Goal: Task Accomplishment & Management: Manage account settings

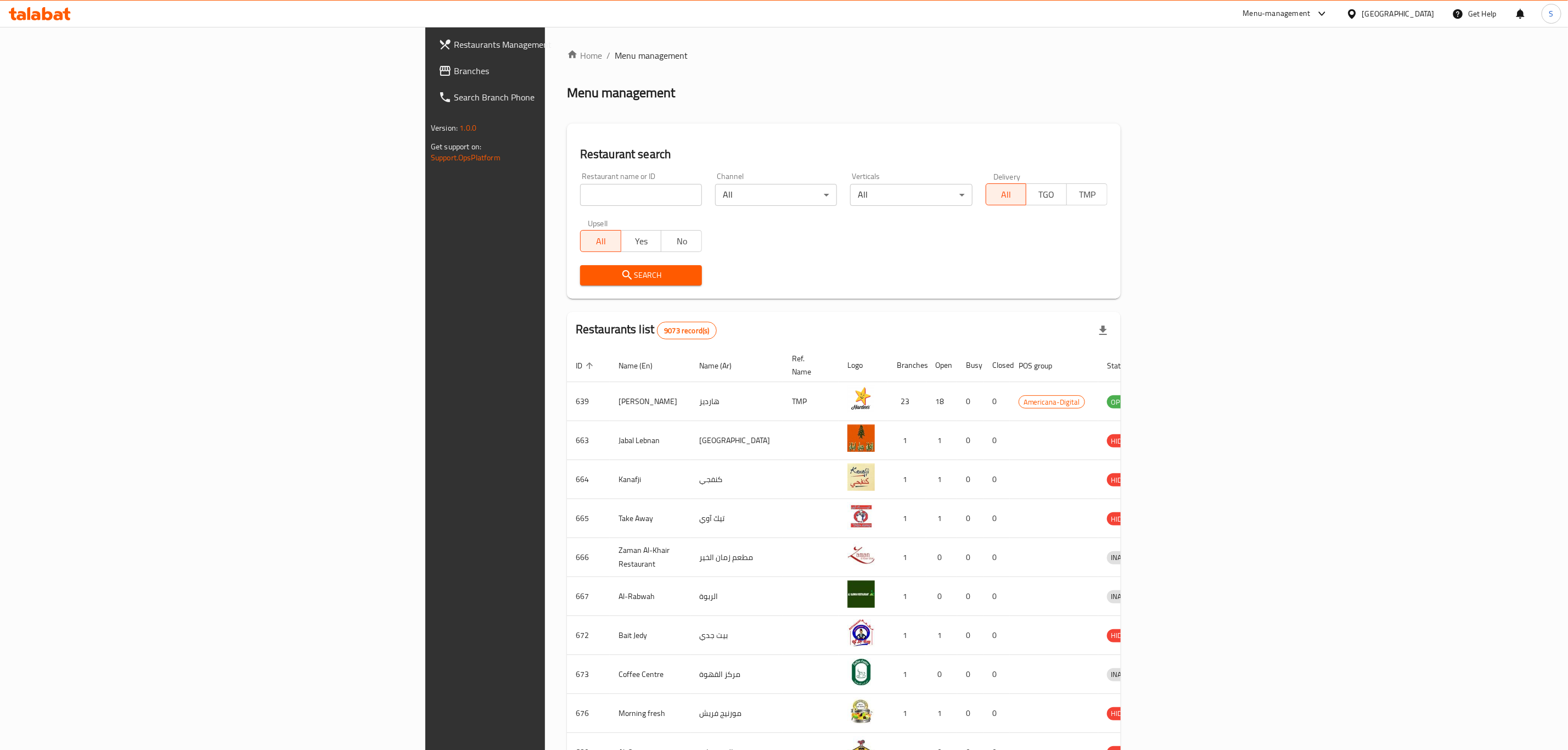
click at [580, 200] on input "search" at bounding box center [641, 195] width 122 height 22
type input "bukhara"
click button "Search" at bounding box center [641, 275] width 122 height 20
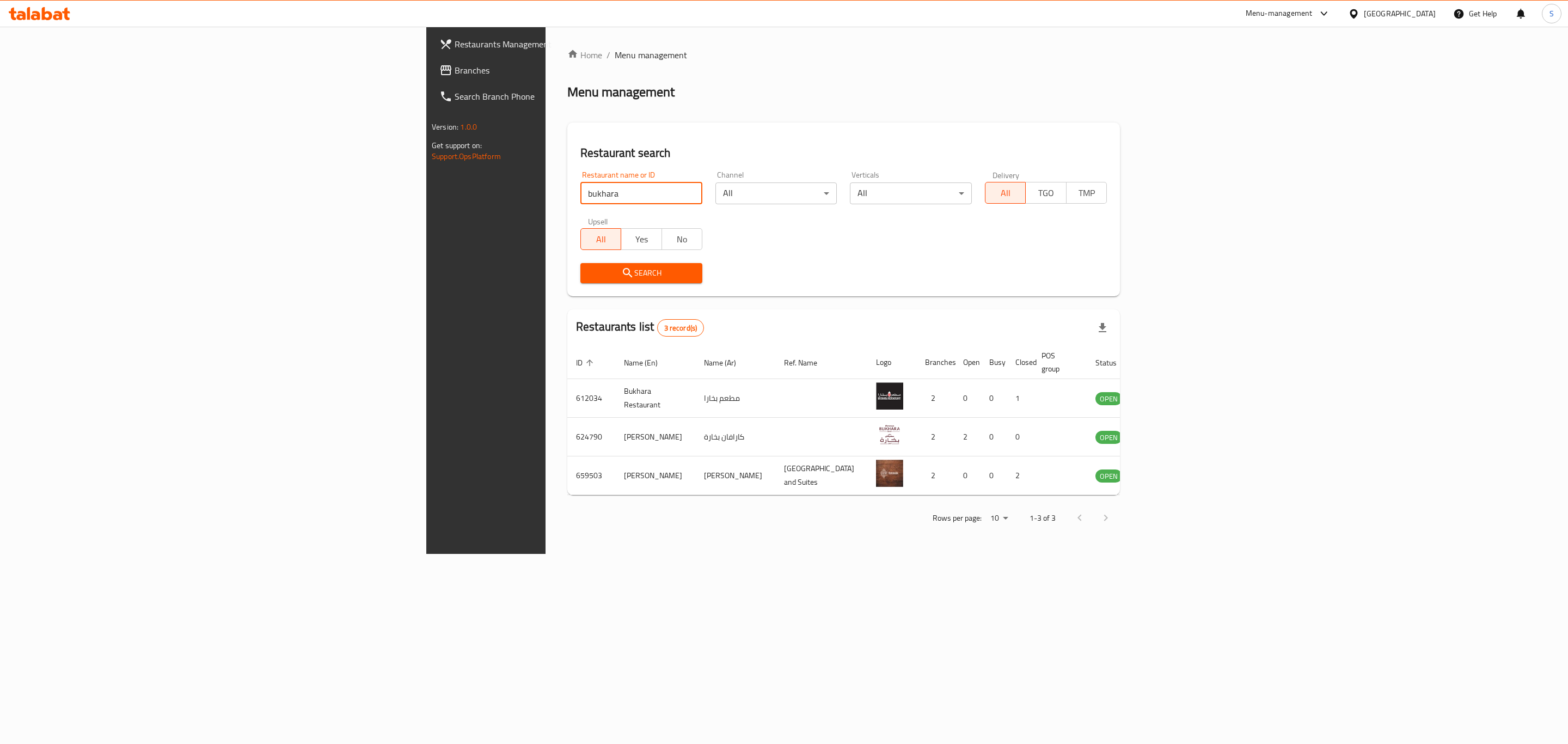
click at [580, 191] on input "bukhara" at bounding box center [641, 193] width 122 height 22
click at [580, 193] on input "search" at bounding box center [641, 193] width 122 height 22
type input "pizza h"
click button "Search" at bounding box center [641, 273] width 122 height 20
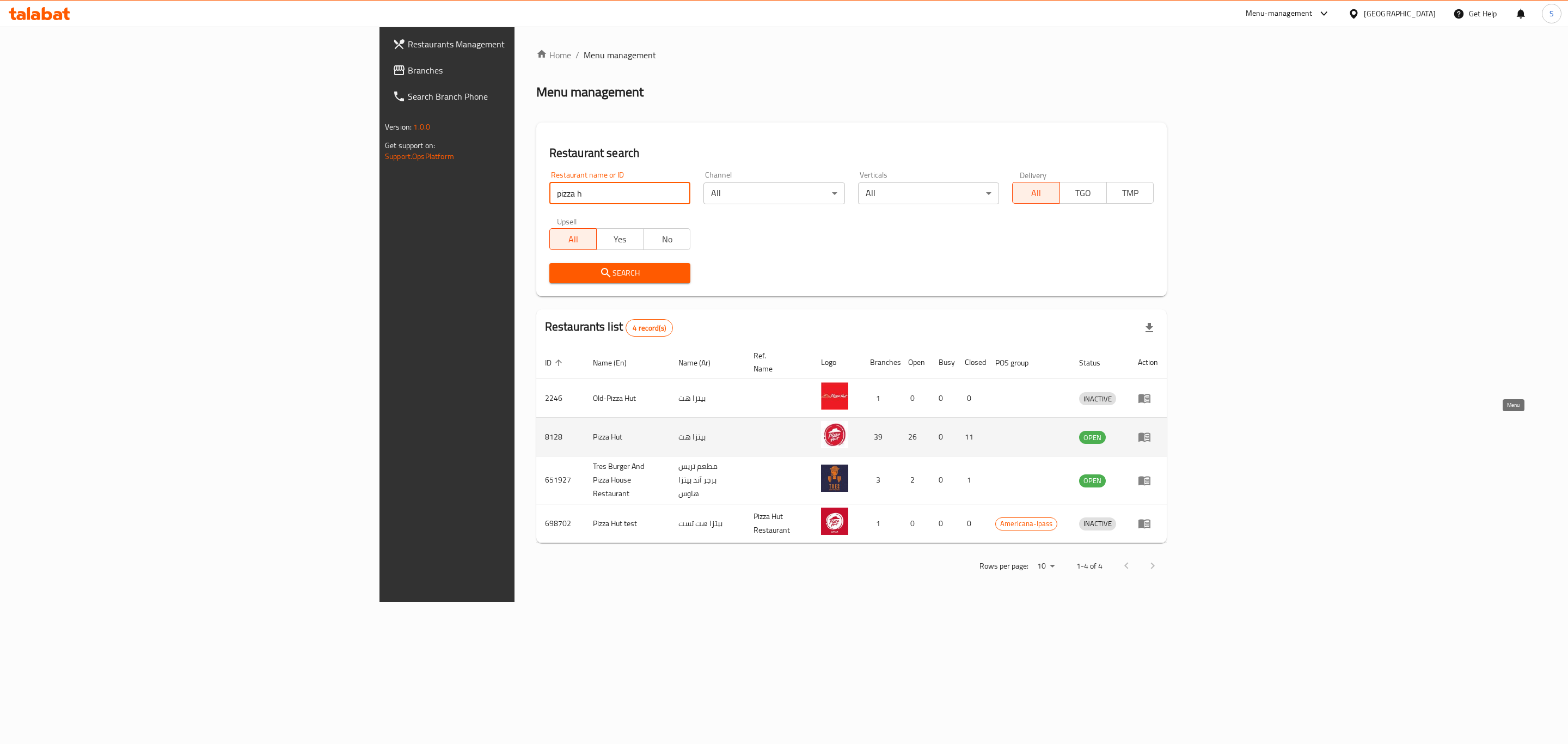
click at [1150, 430] on icon "enhanced table" at bounding box center [1145, 437] width 13 height 13
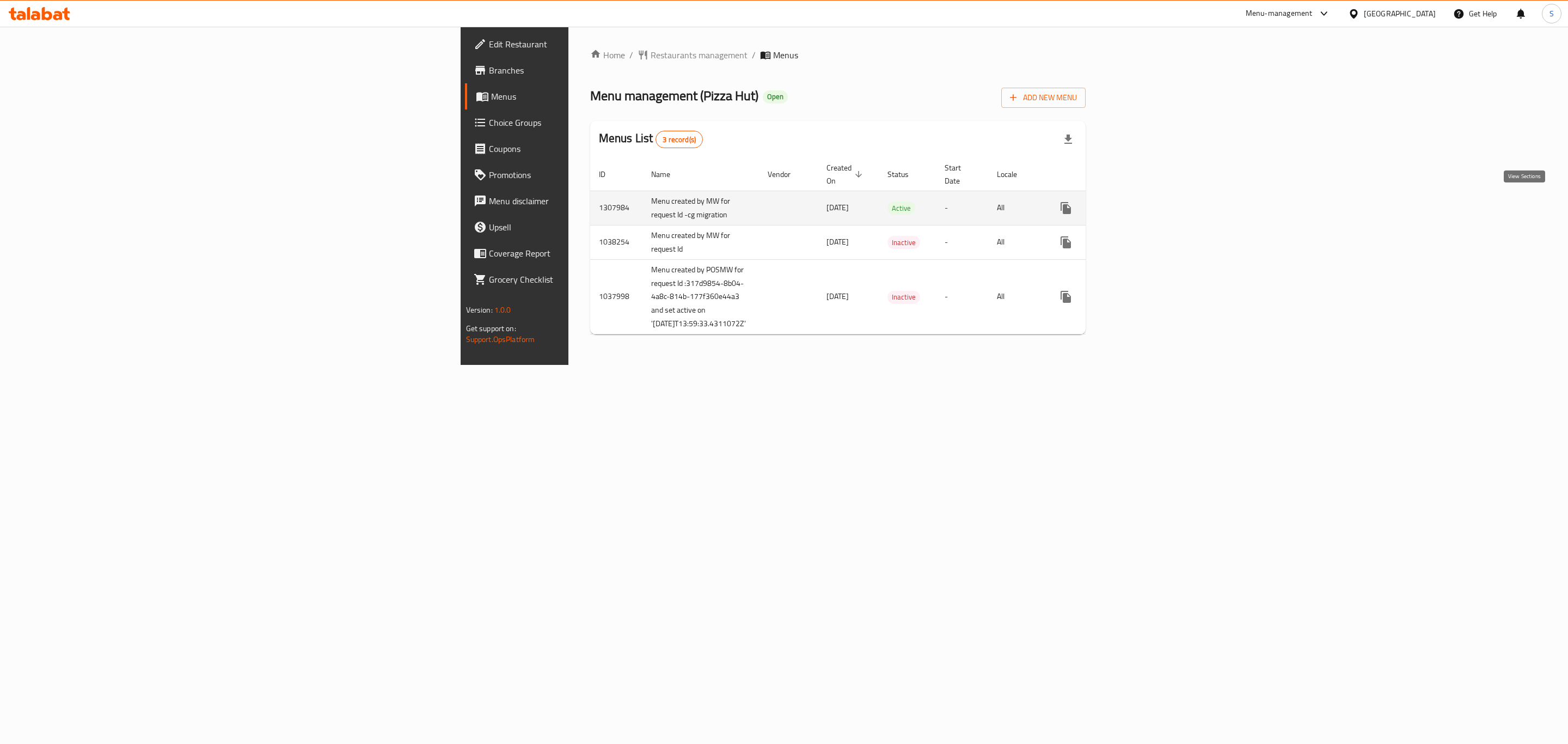
click at [1150, 201] on icon "enhanced table" at bounding box center [1145, 208] width 13 height 13
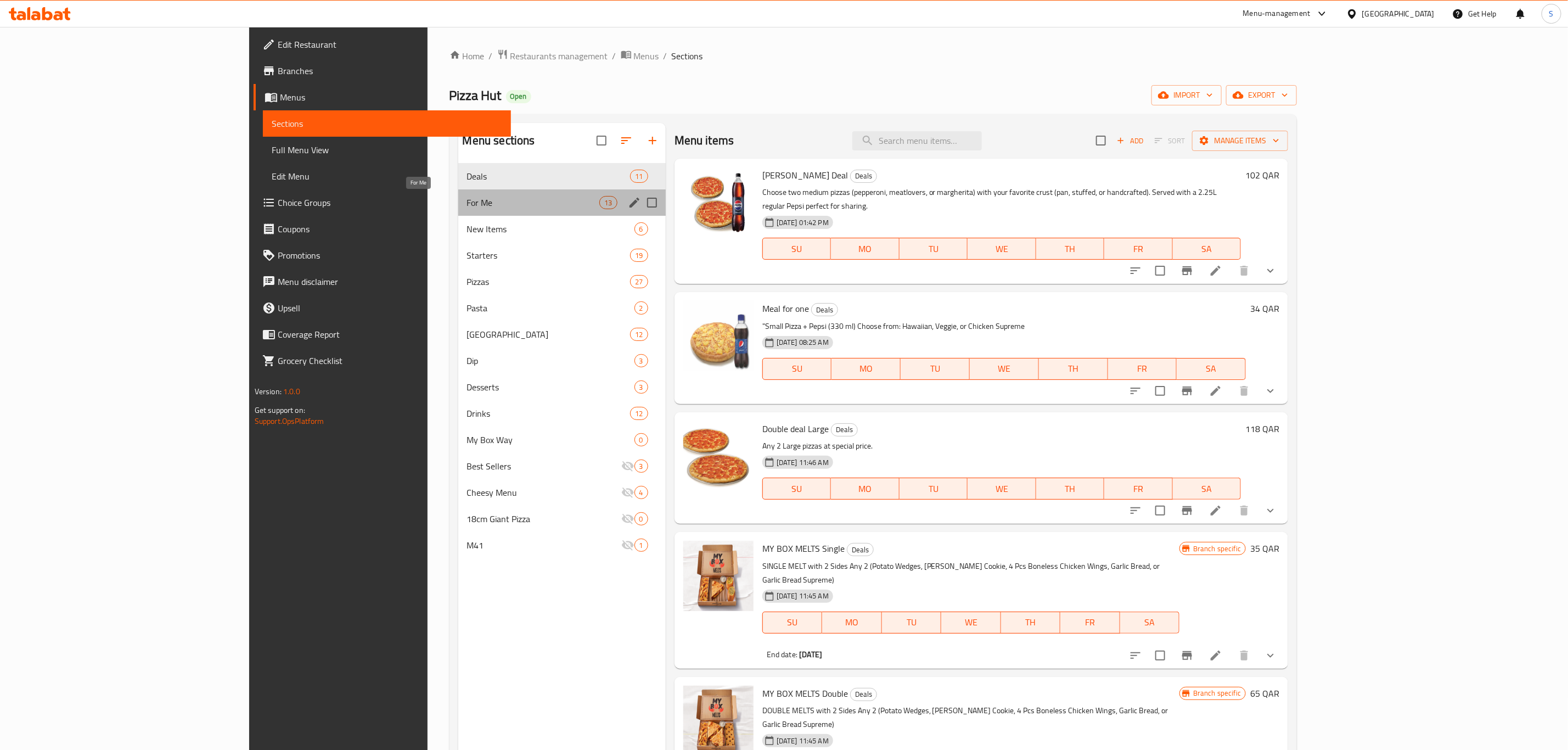
click at [467, 202] on span "For Me" at bounding box center [533, 202] width 133 height 13
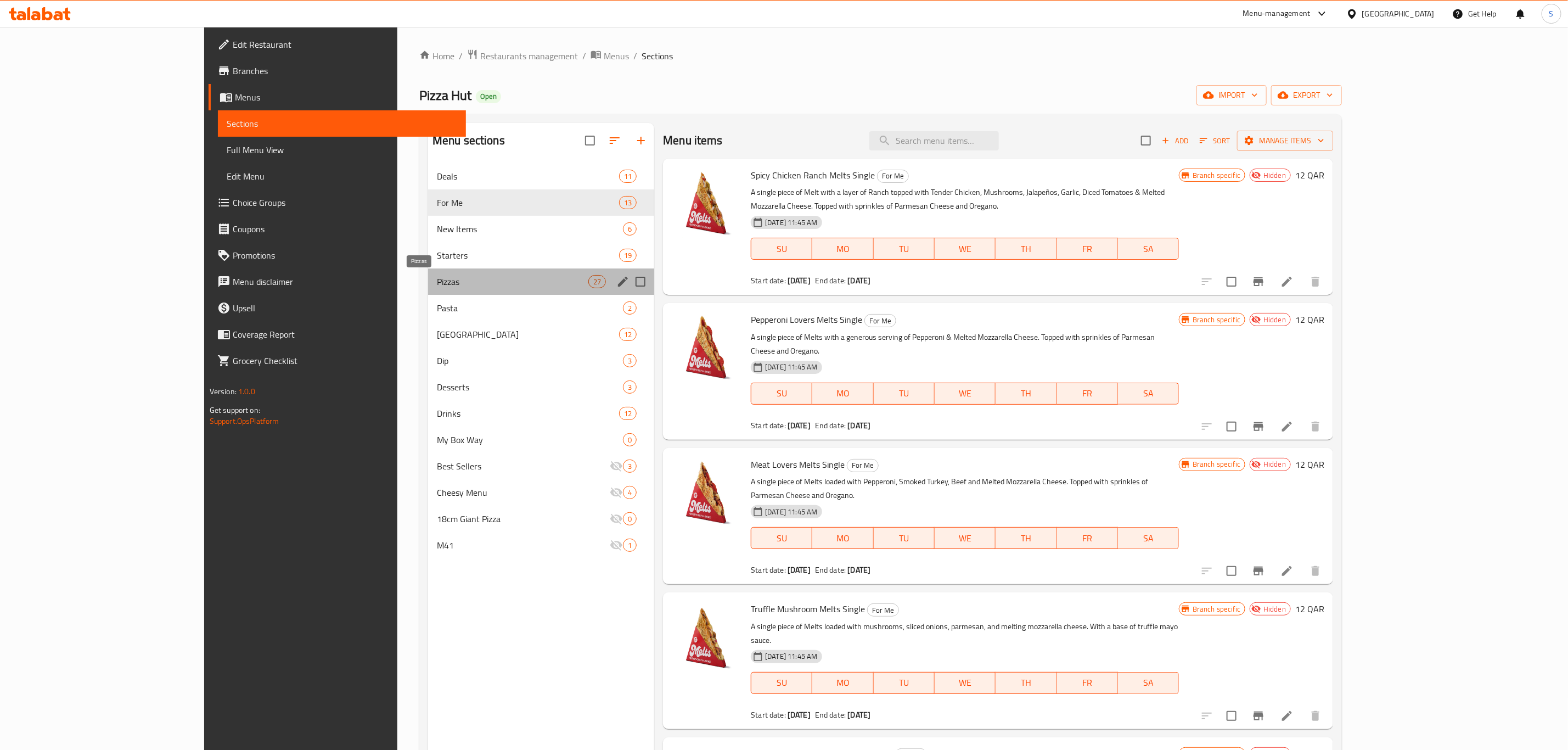
click at [436, 285] on span "Pizzas" at bounding box center [512, 282] width 151 height 13
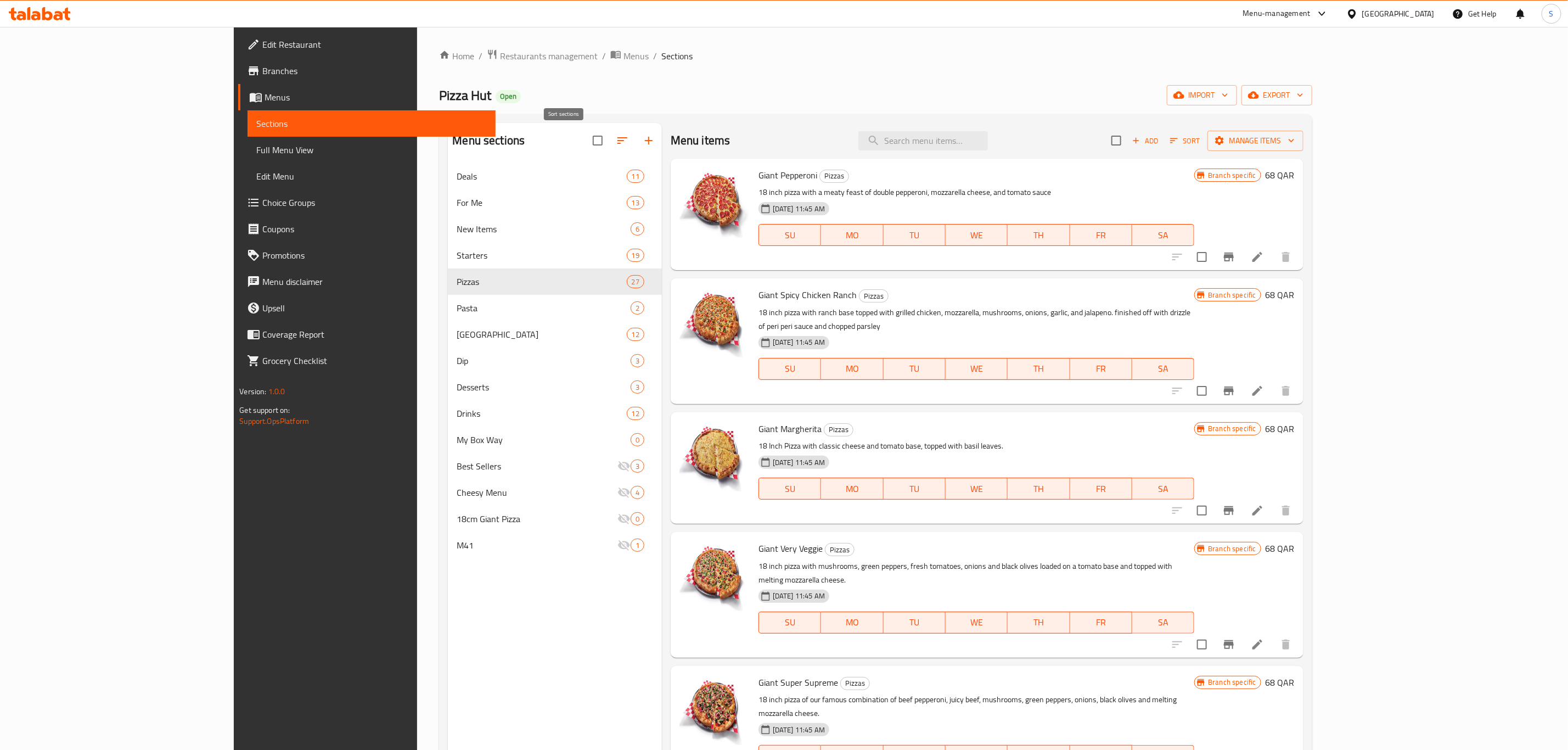
click at [616, 136] on icon "button" at bounding box center [622, 141] width 13 height 13
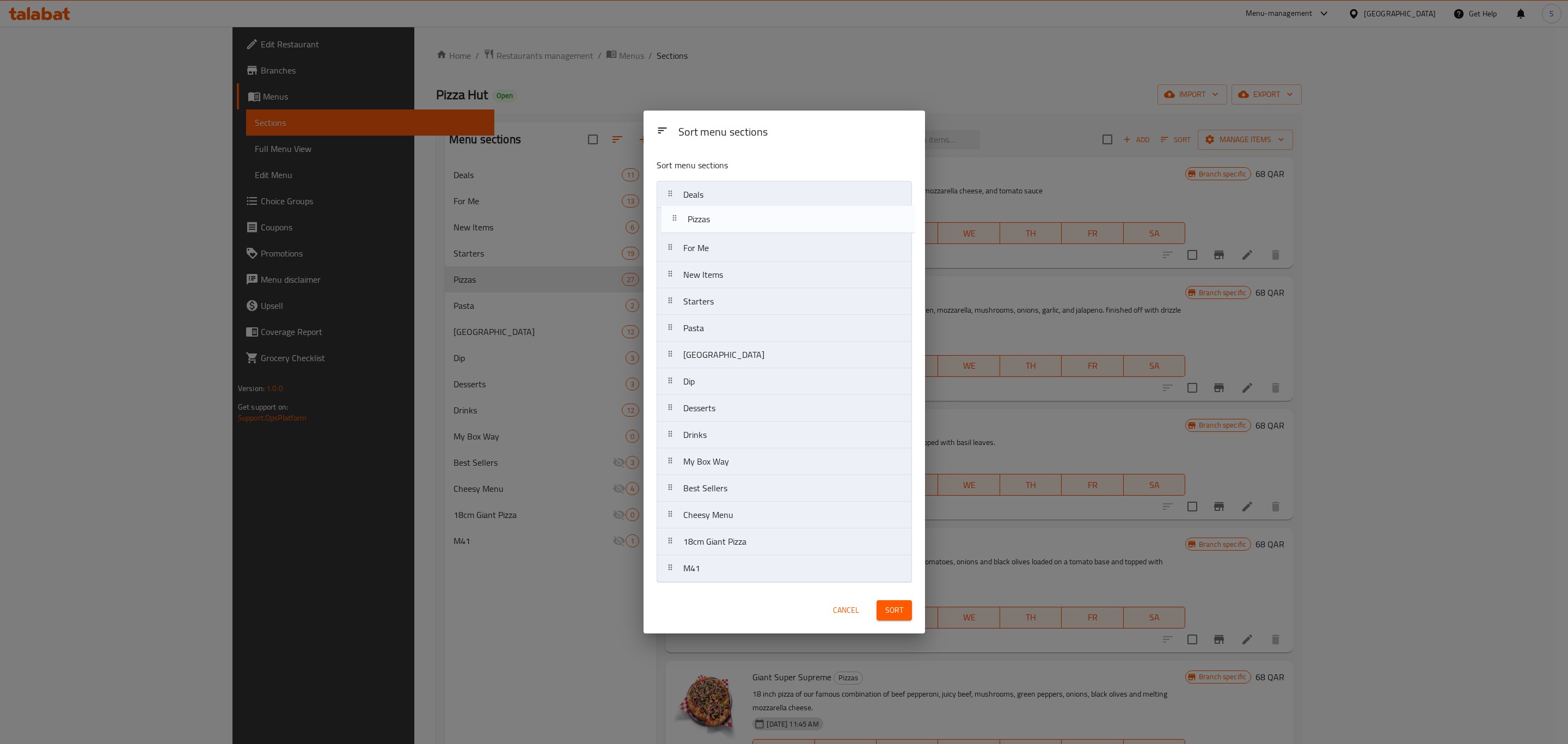
drag, startPoint x: 709, startPoint y: 306, endPoint x: 714, endPoint y: 219, distance: 87.1
click at [714, 219] on nav "Deals For Me New Items Starters Pizzas Pasta Wing Street Dip Desserts Drinks My…" at bounding box center [784, 382] width 255 height 401
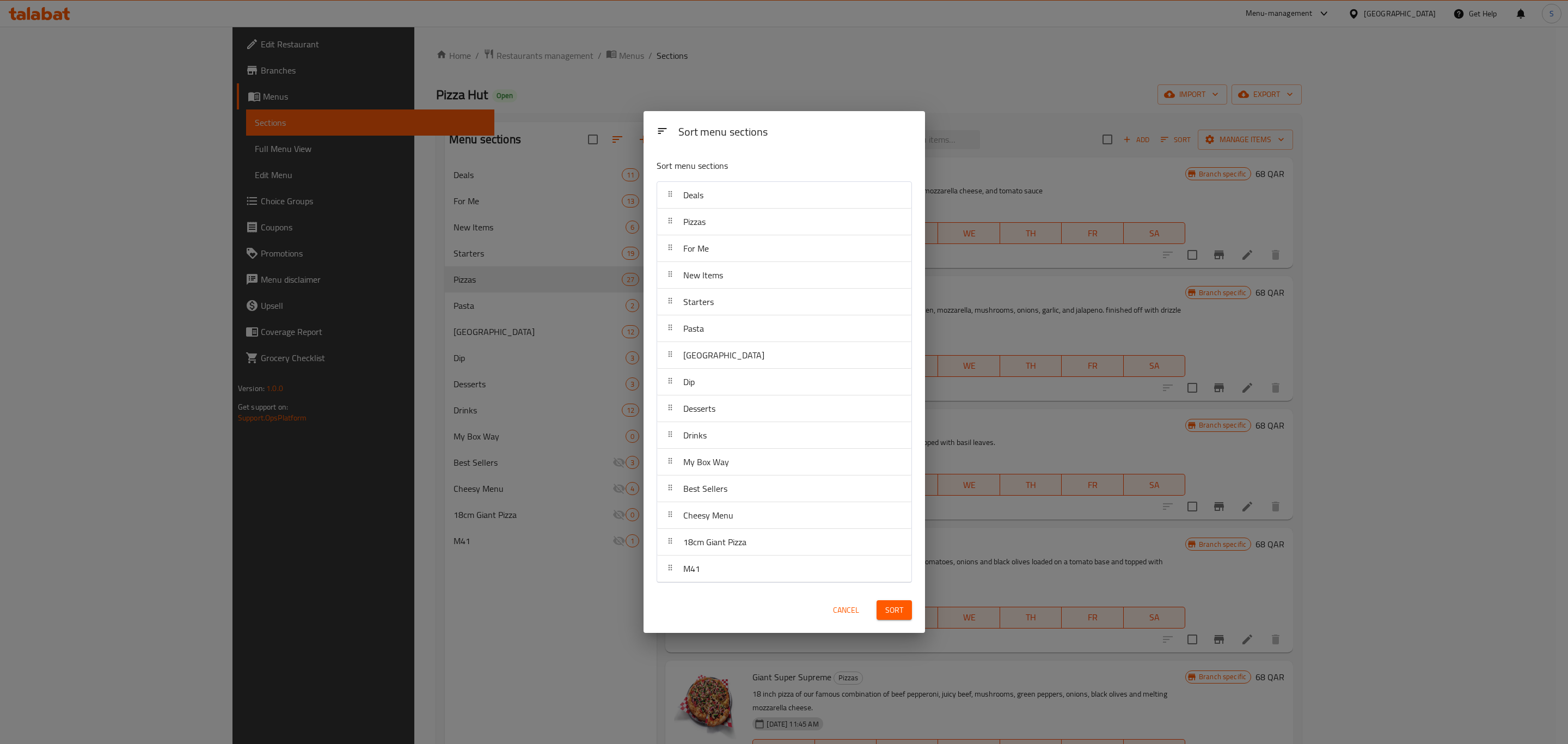
click at [901, 612] on span "Sort" at bounding box center [894, 609] width 18 height 14
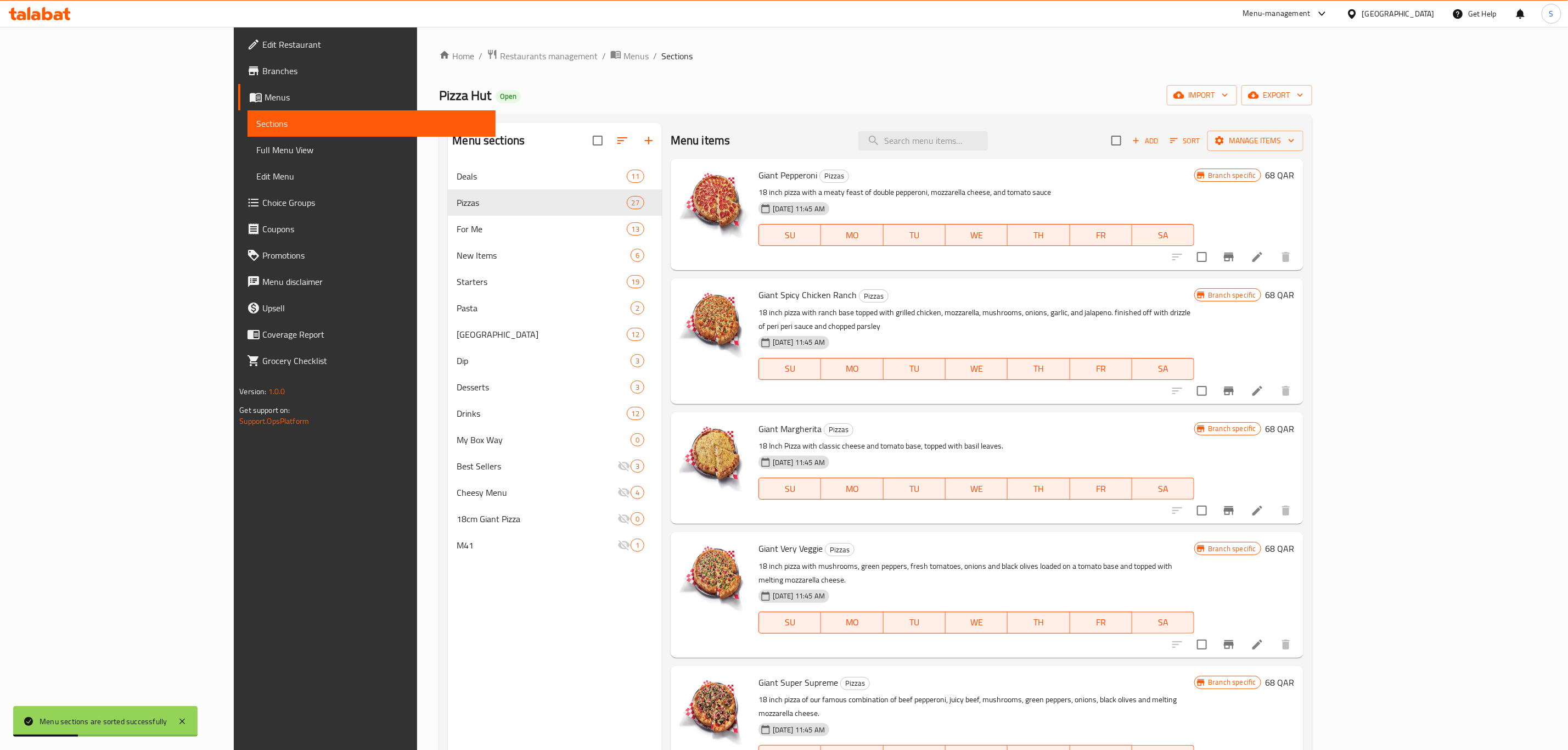
click at [448, 621] on div "Menu sections Deals 11 Pizzas 27 For Me 13 New Items 6 Starters 19 Pasta 2 Wing…" at bounding box center [554, 498] width 214 height 750
click at [682, 78] on div "Home / Restaurants management / Menus / Sections Pizza Hut Open import export M…" at bounding box center [874, 465] width 872 height 832
click at [616, 147] on icon "button" at bounding box center [622, 141] width 13 height 13
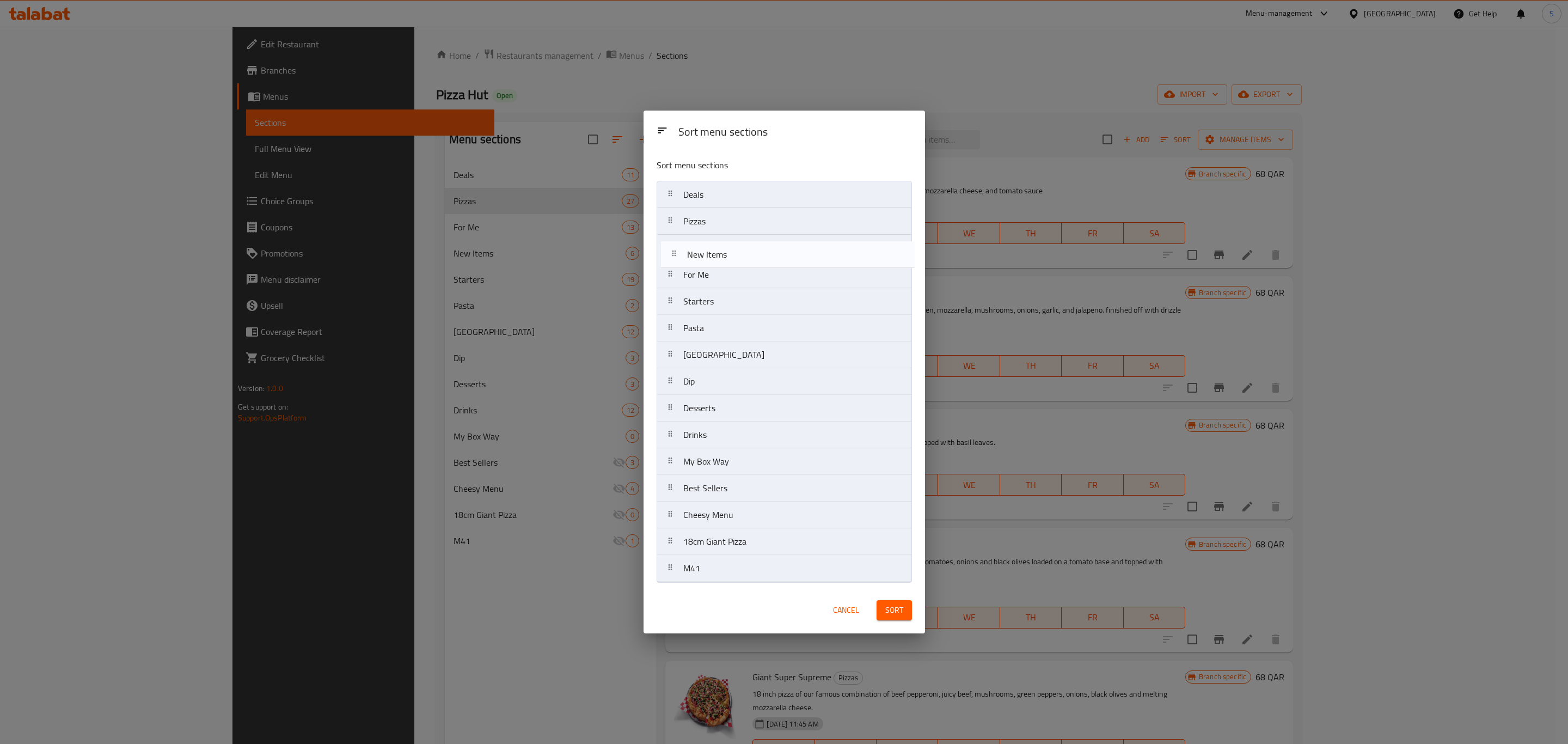
drag, startPoint x: 706, startPoint y: 274, endPoint x: 709, endPoint y: 252, distance: 22.2
click at [709, 252] on nav "Deals Pizzas For Me New Items Starters Pasta Wing Street Dip Desserts Drinks My…" at bounding box center [784, 382] width 255 height 401
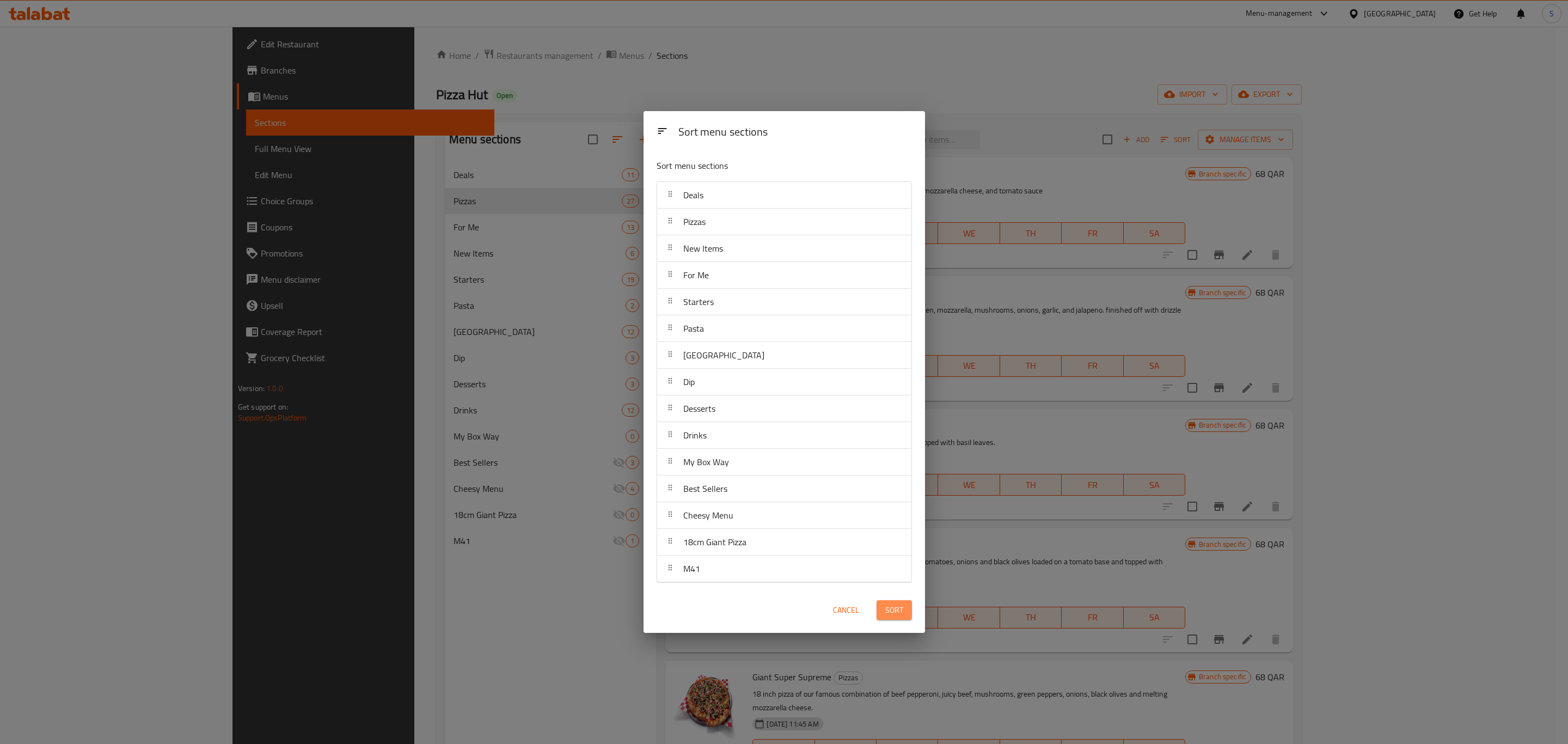
click at [903, 614] on button "Sort" at bounding box center [894, 609] width 35 height 20
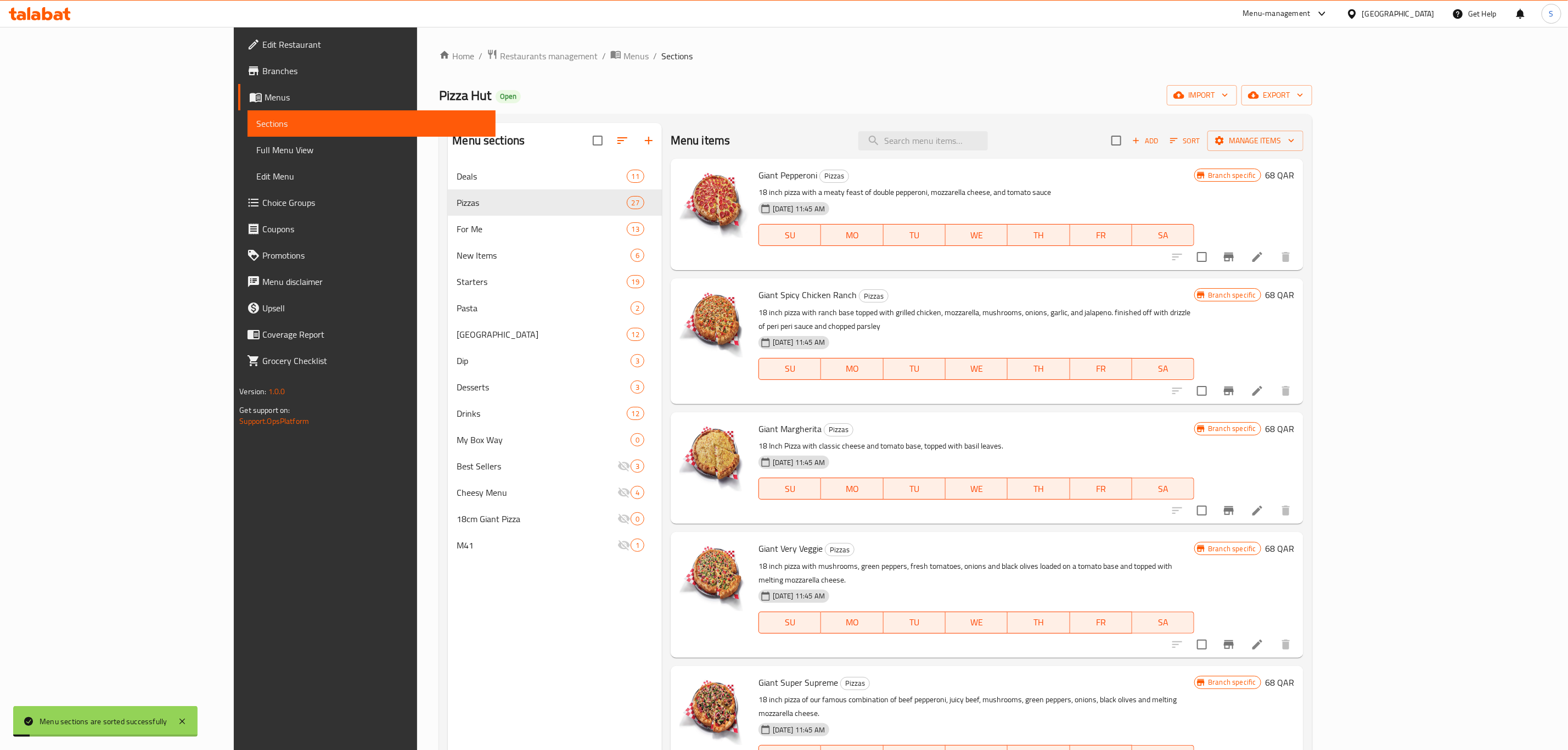
click at [522, 648] on div "Menu sections Deals 11 Pizzas 27 For Me 13 New Items 6 Starters 19 Pasta 2 Wing…" at bounding box center [554, 498] width 214 height 750
click at [1200, 141] on span "Sort" at bounding box center [1185, 140] width 30 height 13
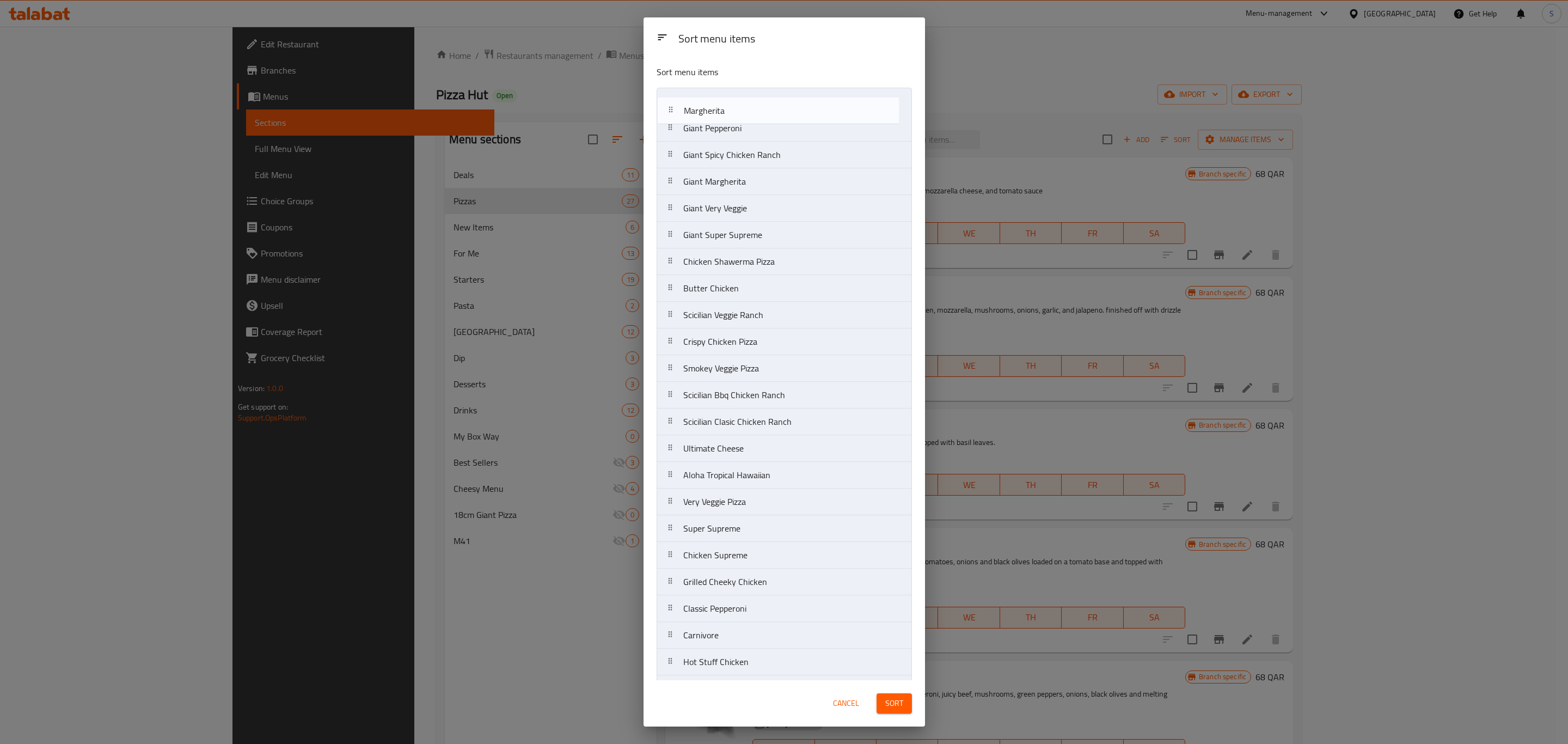
drag, startPoint x: 754, startPoint y: 396, endPoint x: 756, endPoint y: 115, distance: 281.0
click at [755, 103] on nav "Giant Pepperoni Giant Spicy Chicken Ranch Giant Margherita Giant Very Veggie Gi…" at bounding box center [784, 448] width 255 height 721
drag, startPoint x: 750, startPoint y: 462, endPoint x: 756, endPoint y: 136, distance: 326.1
click at [756, 136] on nav "Margherita Giant Pepperoni Giant Spicy Chicken Ranch Giant Margherita Giant Ver…" at bounding box center [784, 448] width 255 height 721
drag, startPoint x: 739, startPoint y: 444, endPoint x: 756, endPoint y: 167, distance: 277.5
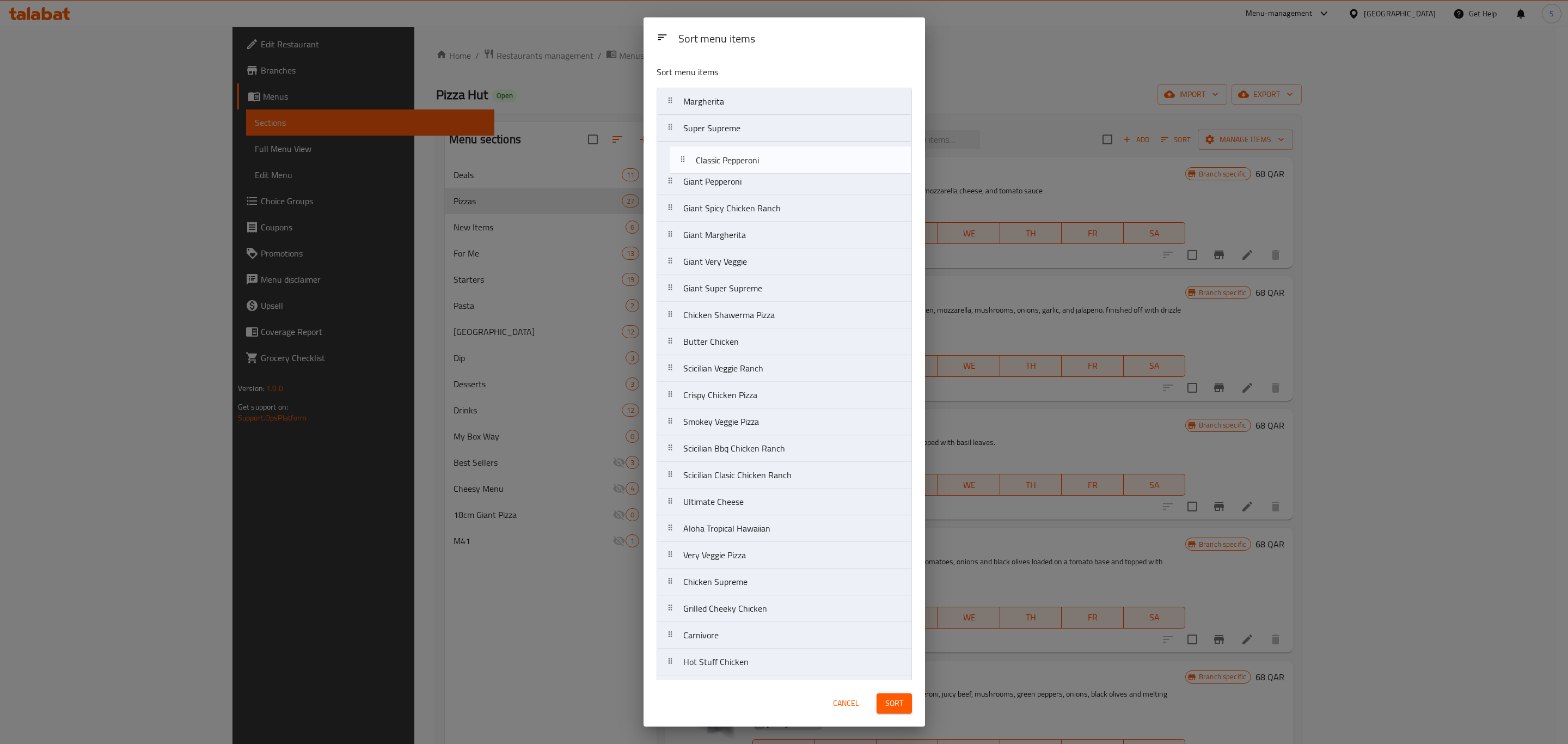
click at [753, 165] on nav "Margherita Super Supreme Giant Pepperoni Giant Spicy Chicken Ranch Giant Marghe…" at bounding box center [784, 448] width 255 height 721
drag, startPoint x: 754, startPoint y: 160, endPoint x: 753, endPoint y: 128, distance: 32.0
click at [753, 128] on nav "Margherita Super Supreme Classic Pepperoni Giant Pepperoni Giant Spicy Chicken …" at bounding box center [784, 448] width 255 height 721
drag, startPoint x: 794, startPoint y: 551, endPoint x: 801, endPoint y: 173, distance: 378.1
click at [801, 173] on nav "Margherita Classic Pepperoni Super Supreme Giant Pepperoni Giant Spicy Chicken …" at bounding box center [784, 448] width 255 height 721
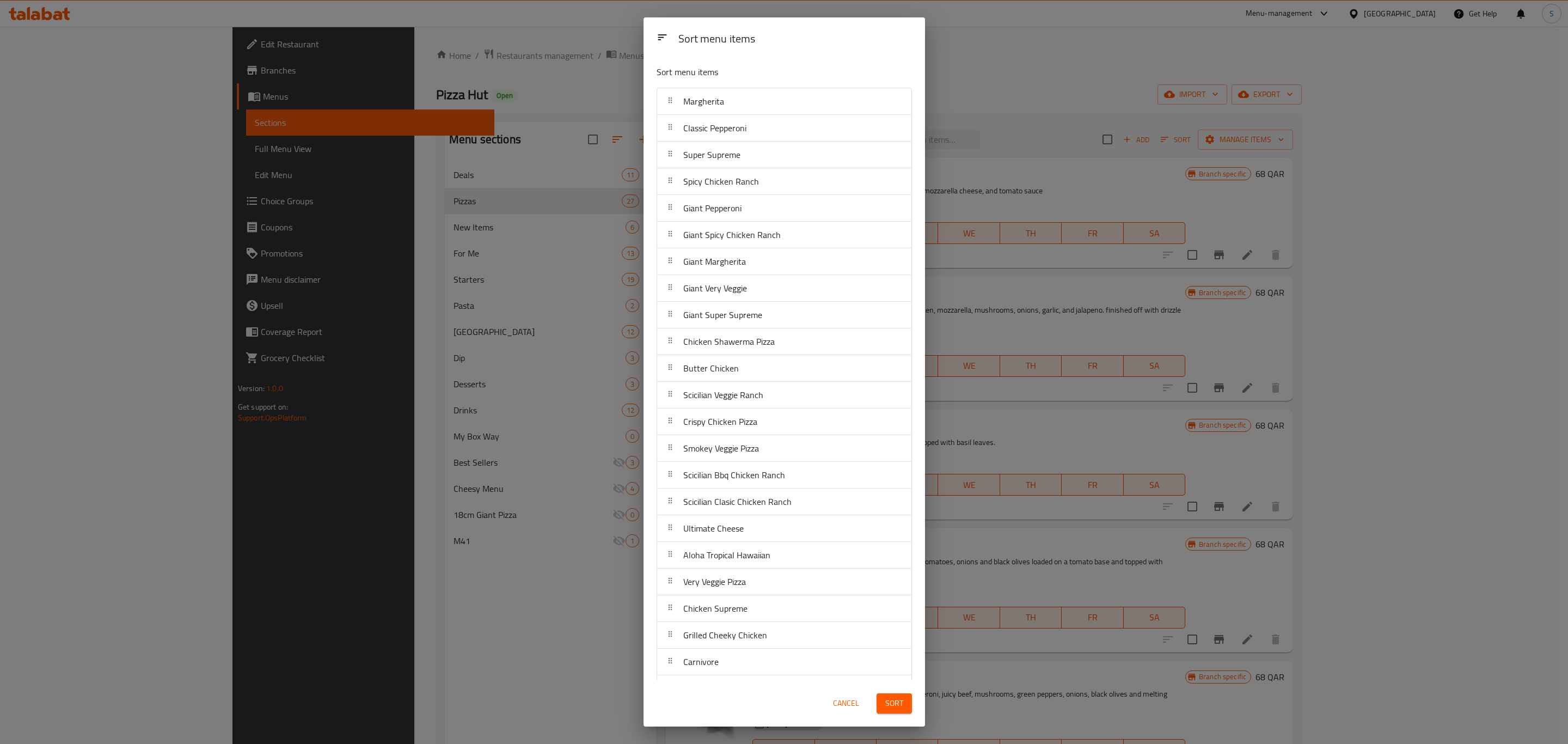
click at [886, 709] on span "Sort" at bounding box center [894, 703] width 18 height 14
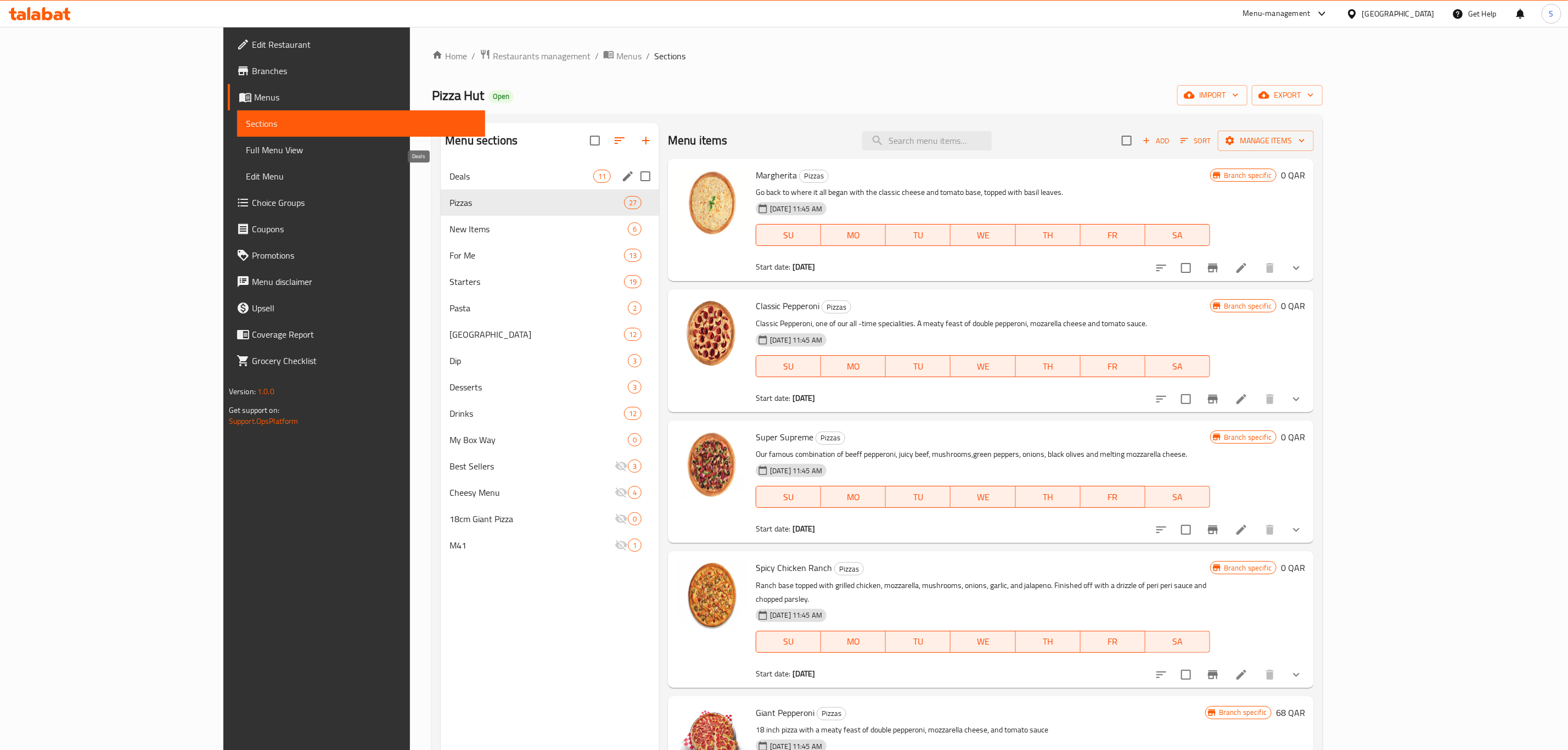
click at [449, 172] on span "Deals" at bounding box center [520, 176] width 143 height 13
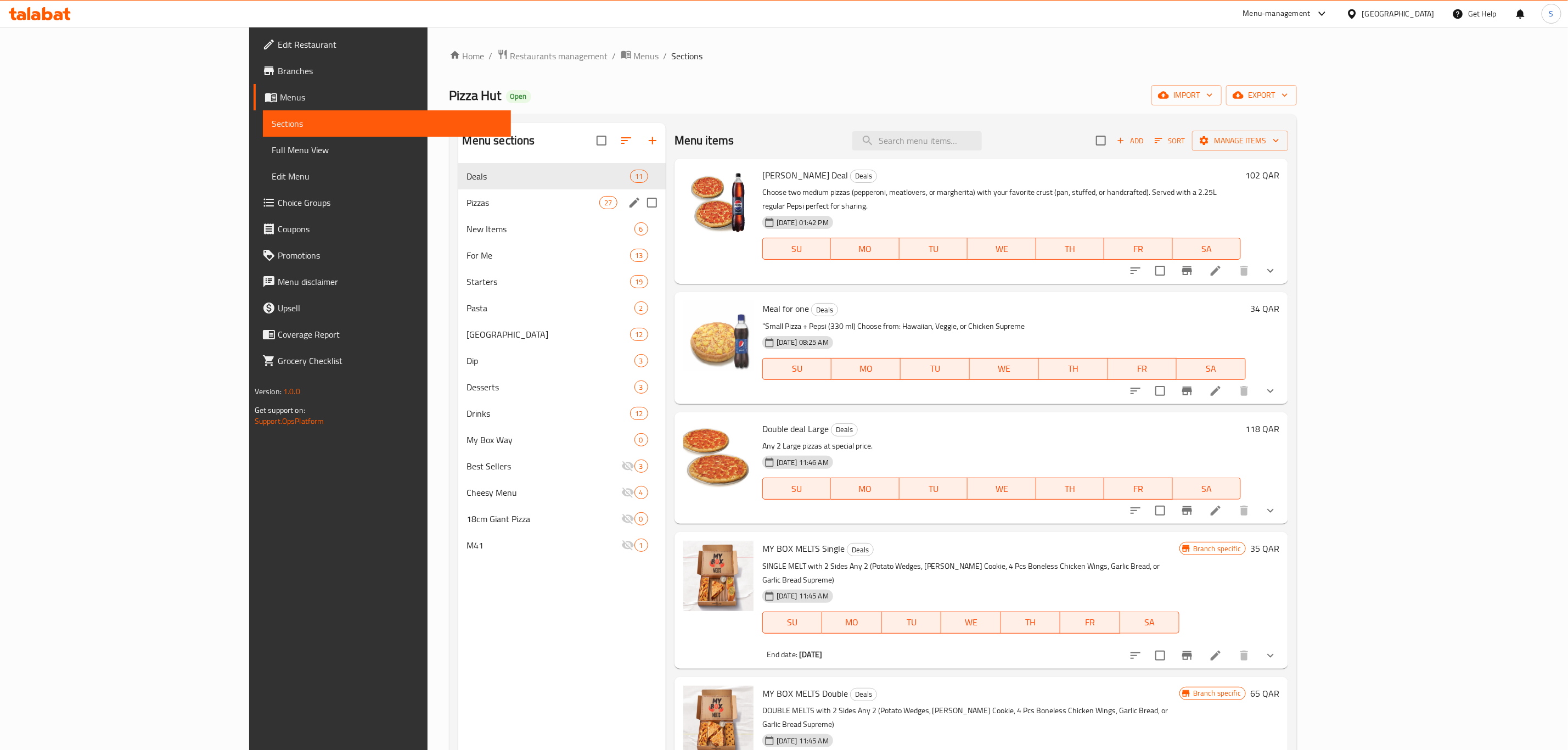
click at [467, 205] on span "Pizzas" at bounding box center [533, 202] width 133 height 13
